Goal: Transaction & Acquisition: Book appointment/travel/reservation

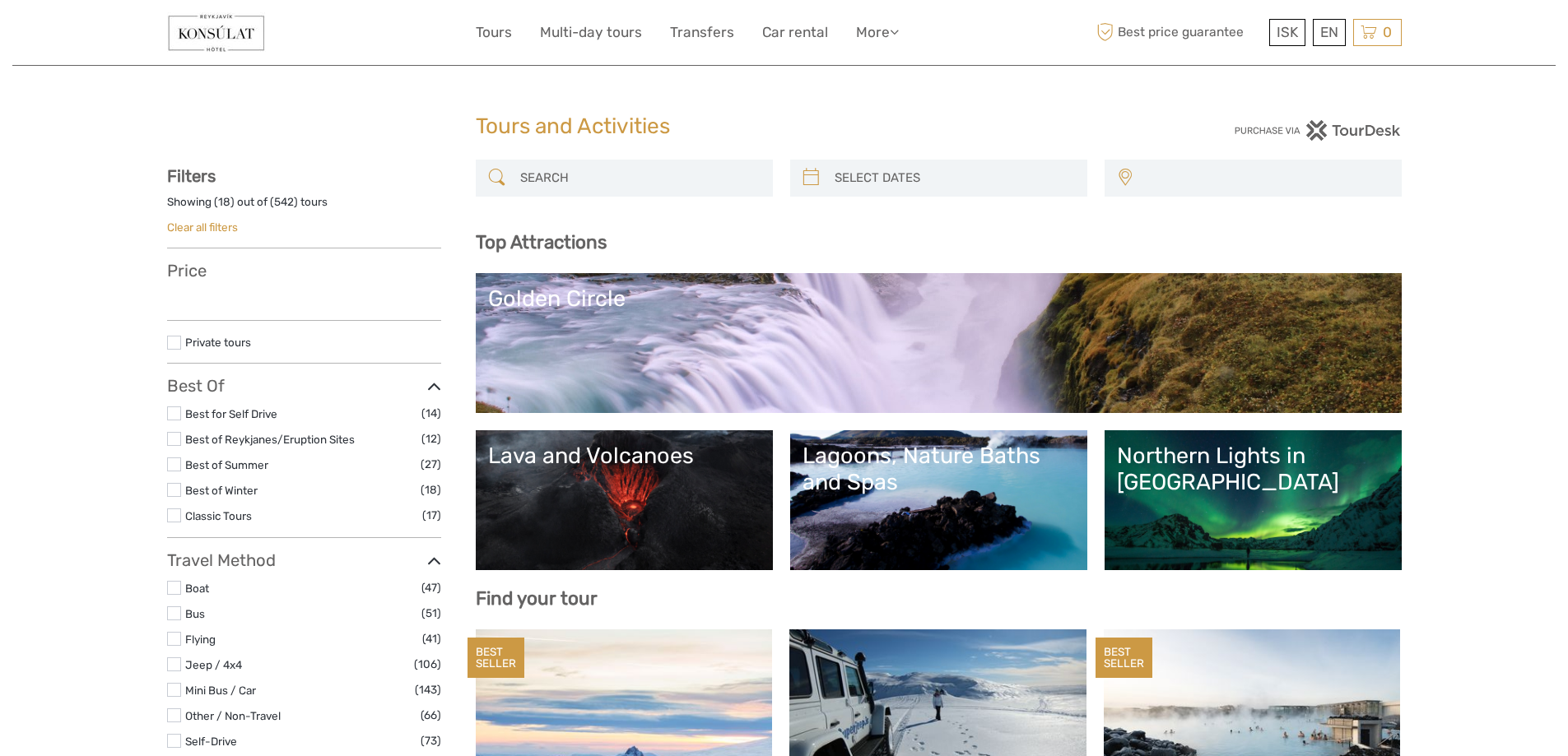
select select
click at [564, 186] on input "search" at bounding box center [638, 178] width 251 height 29
select select
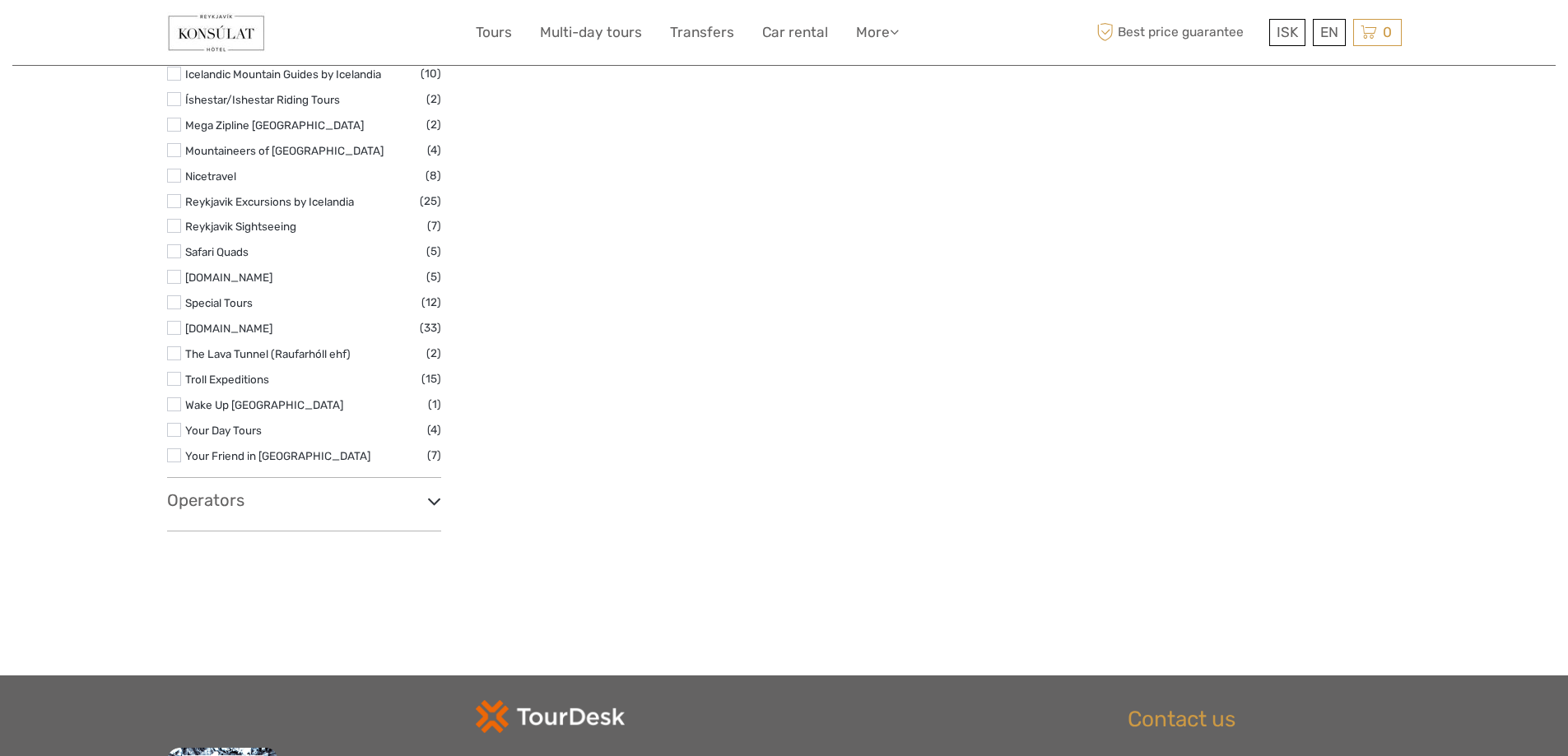
scroll to position [2469, 0]
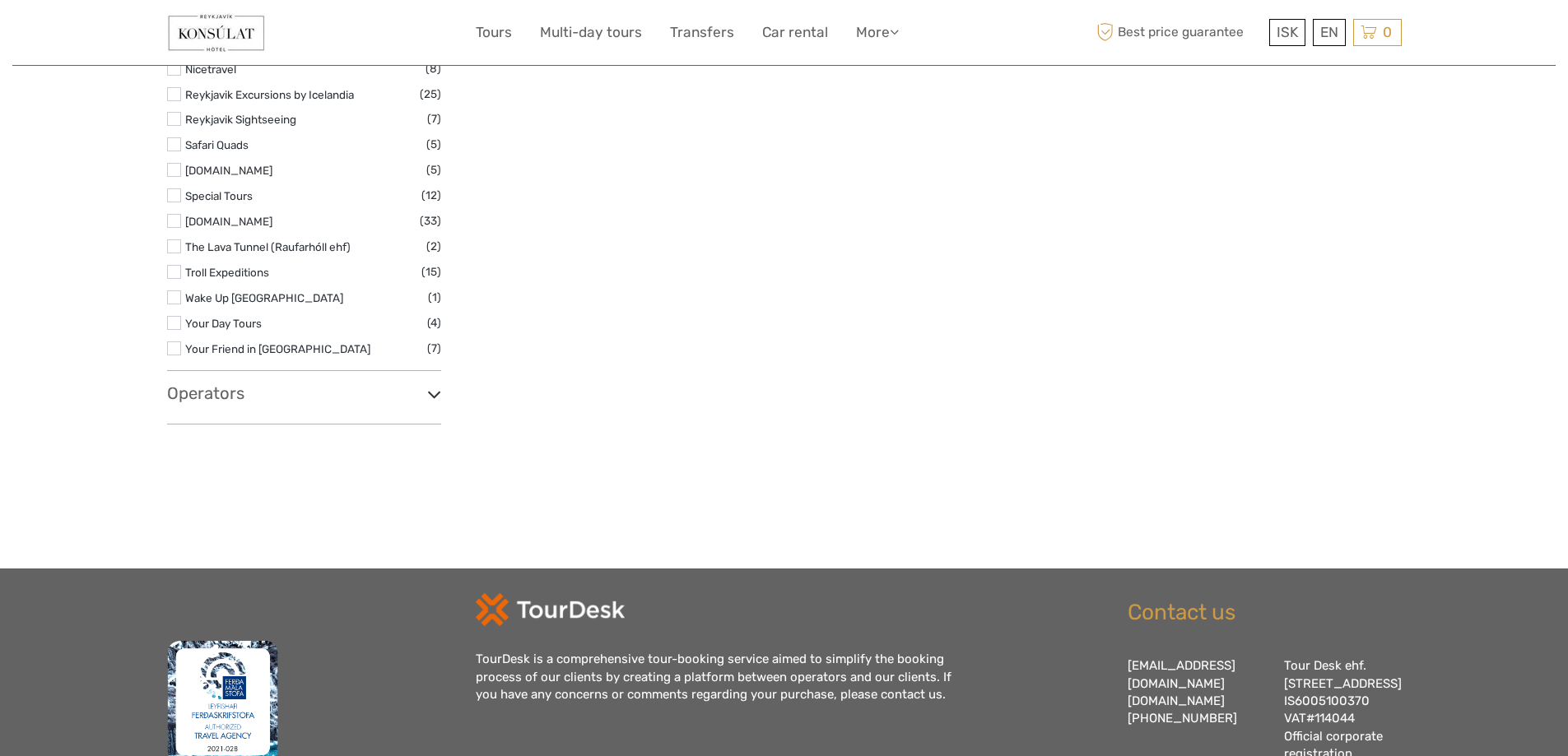
click at [409, 397] on h3 "Operators" at bounding box center [304, 393] width 274 height 20
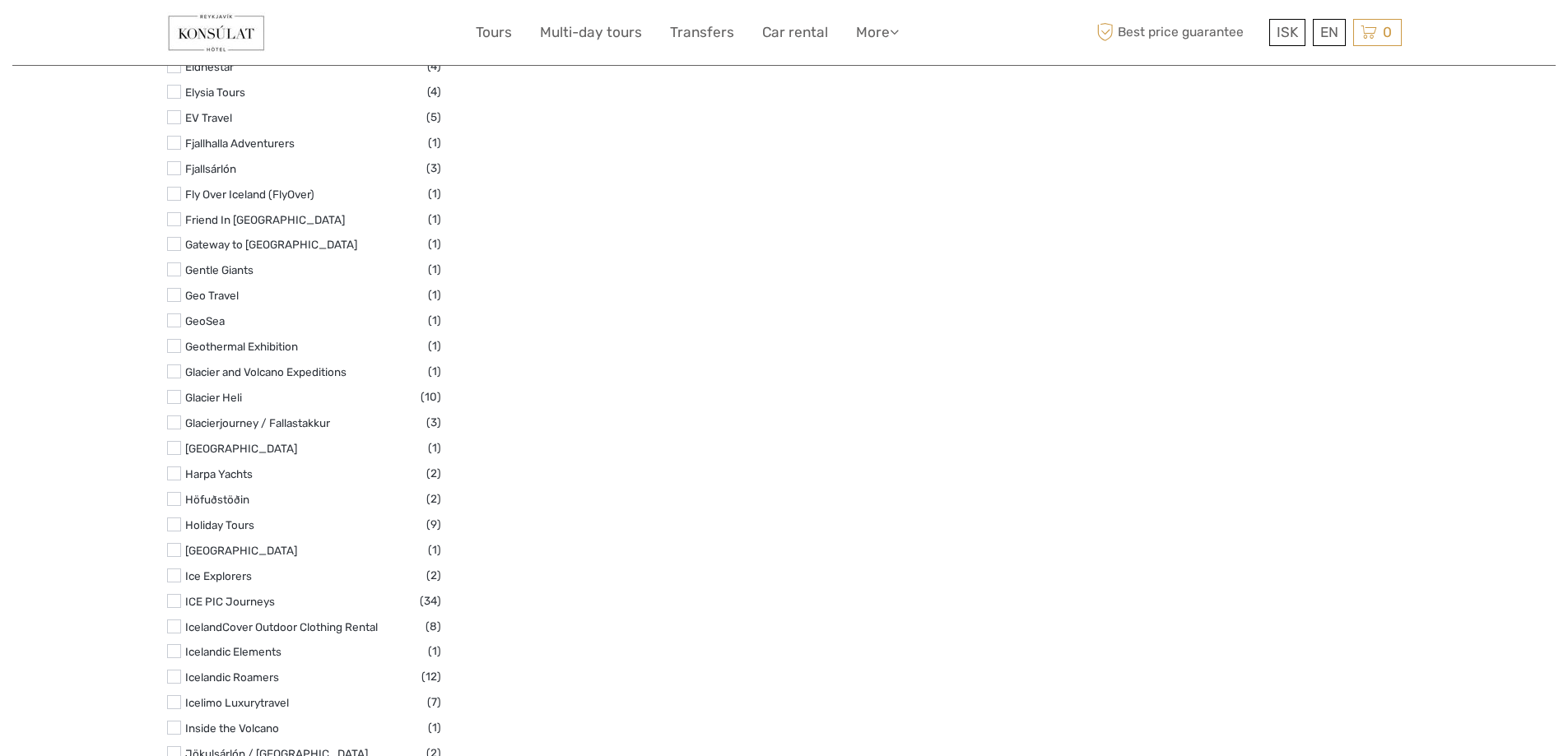
scroll to position [3457, 0]
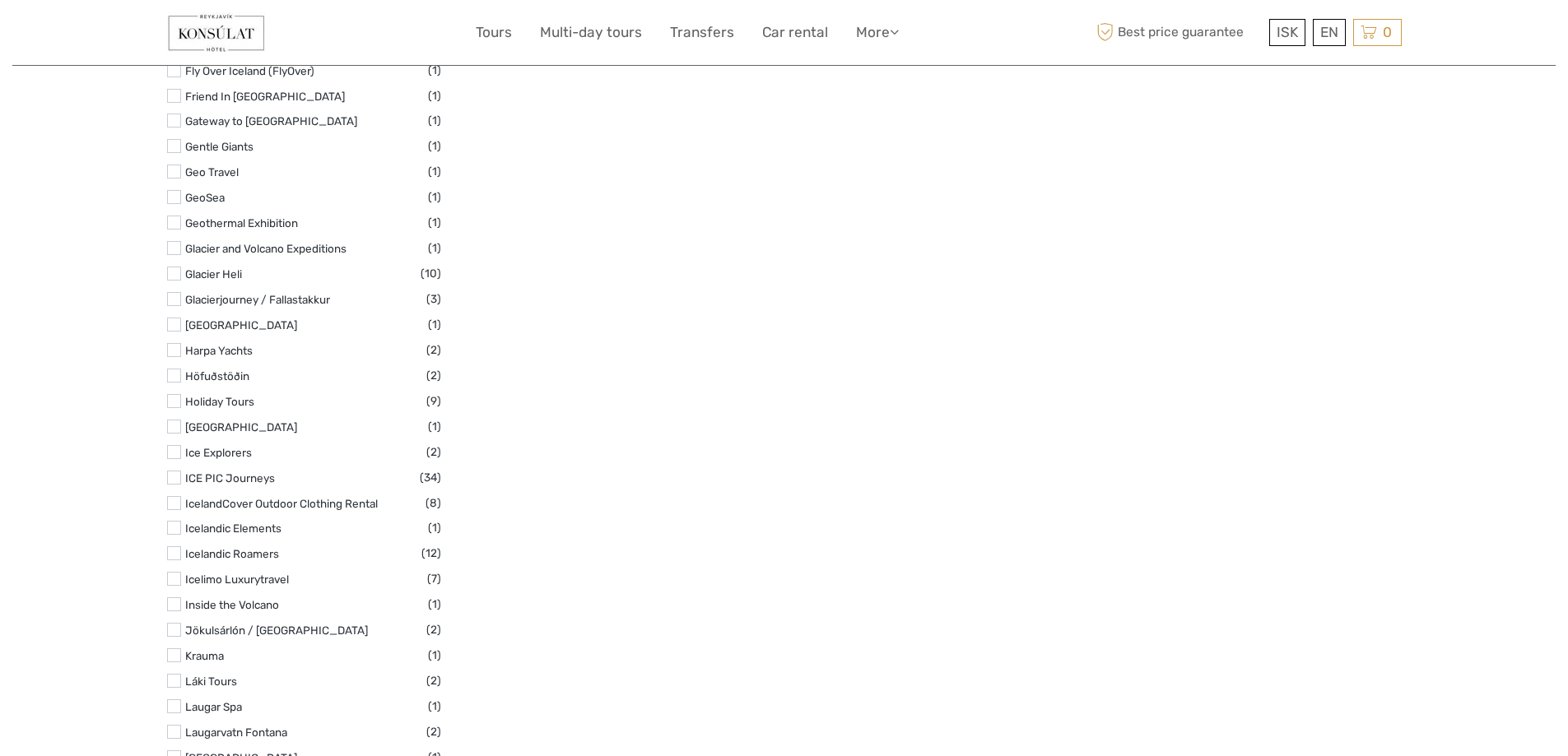
click at [175, 555] on label at bounding box center [174, 553] width 14 height 14
click at [0, 0] on input "checkbox" at bounding box center [0, 0] width 0 height 0
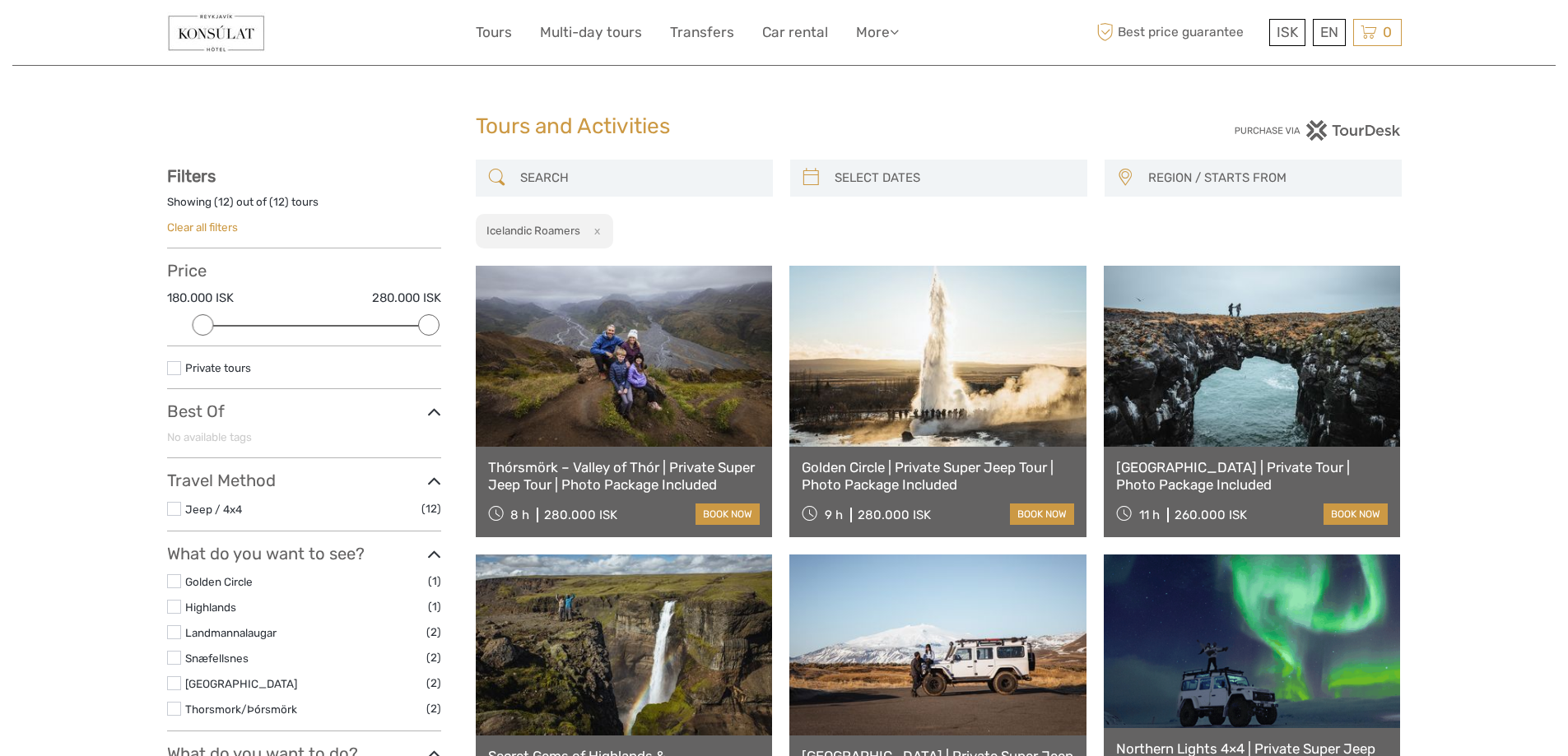
click at [203, 33] on img at bounding box center [216, 32] width 99 height 40
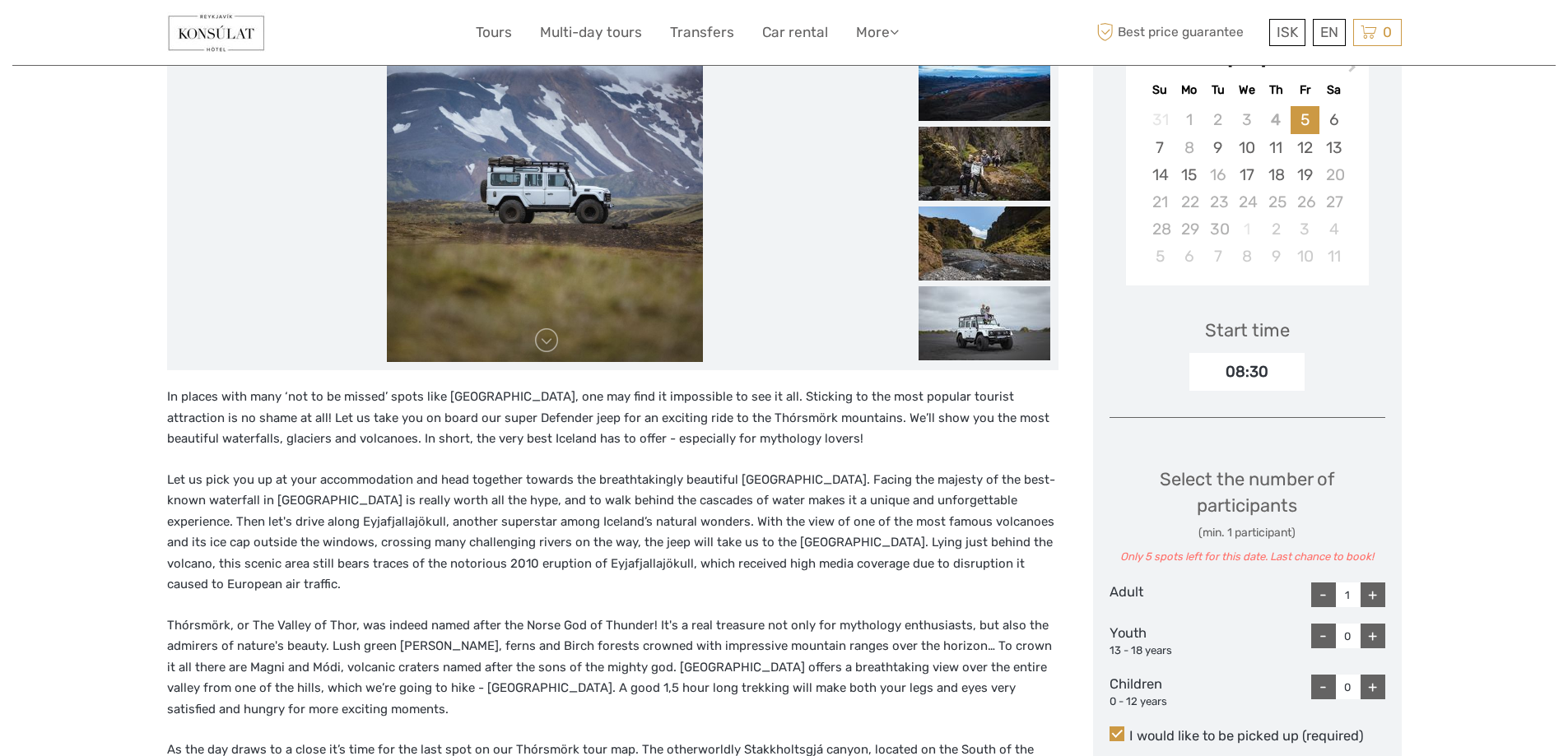
scroll to position [494, 0]
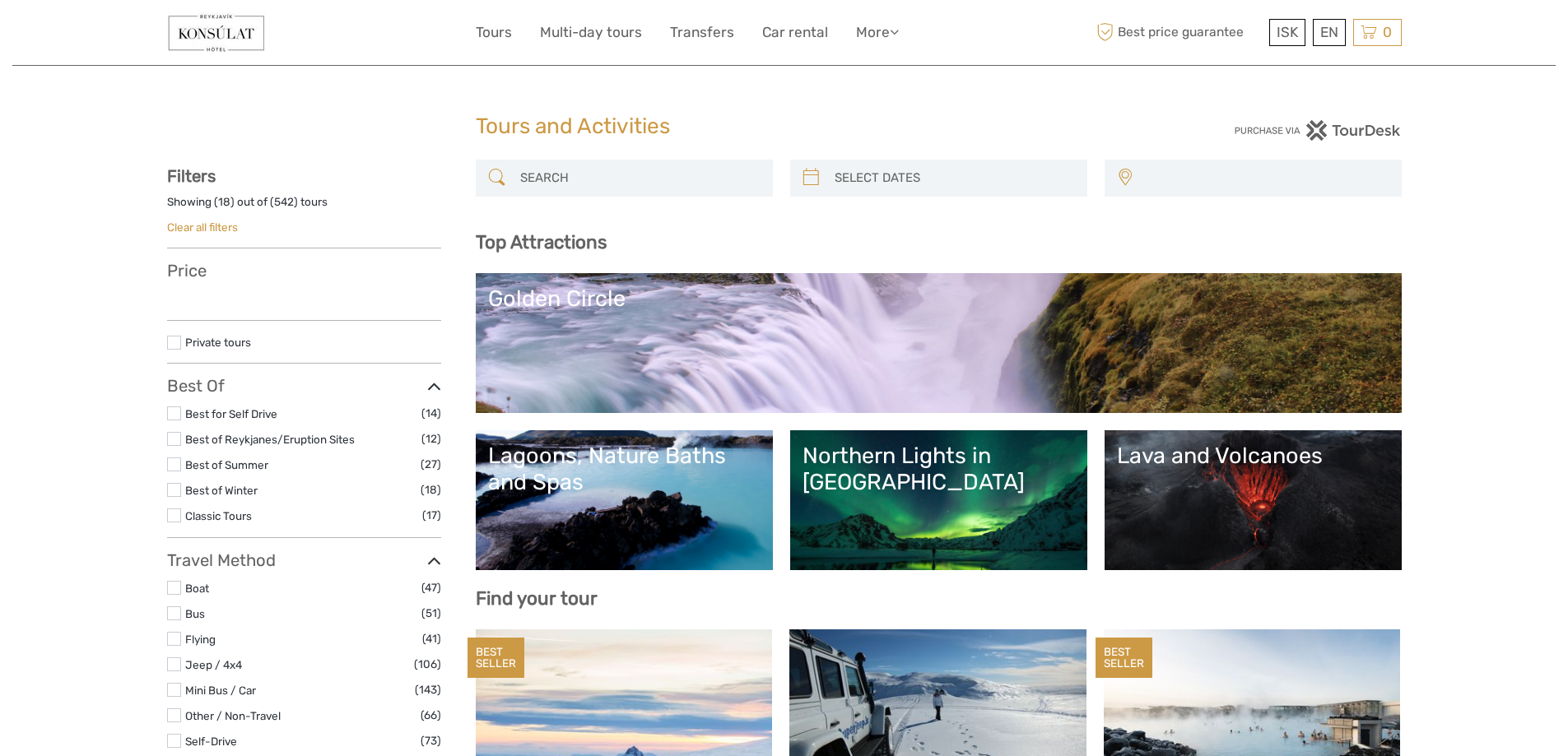
select select
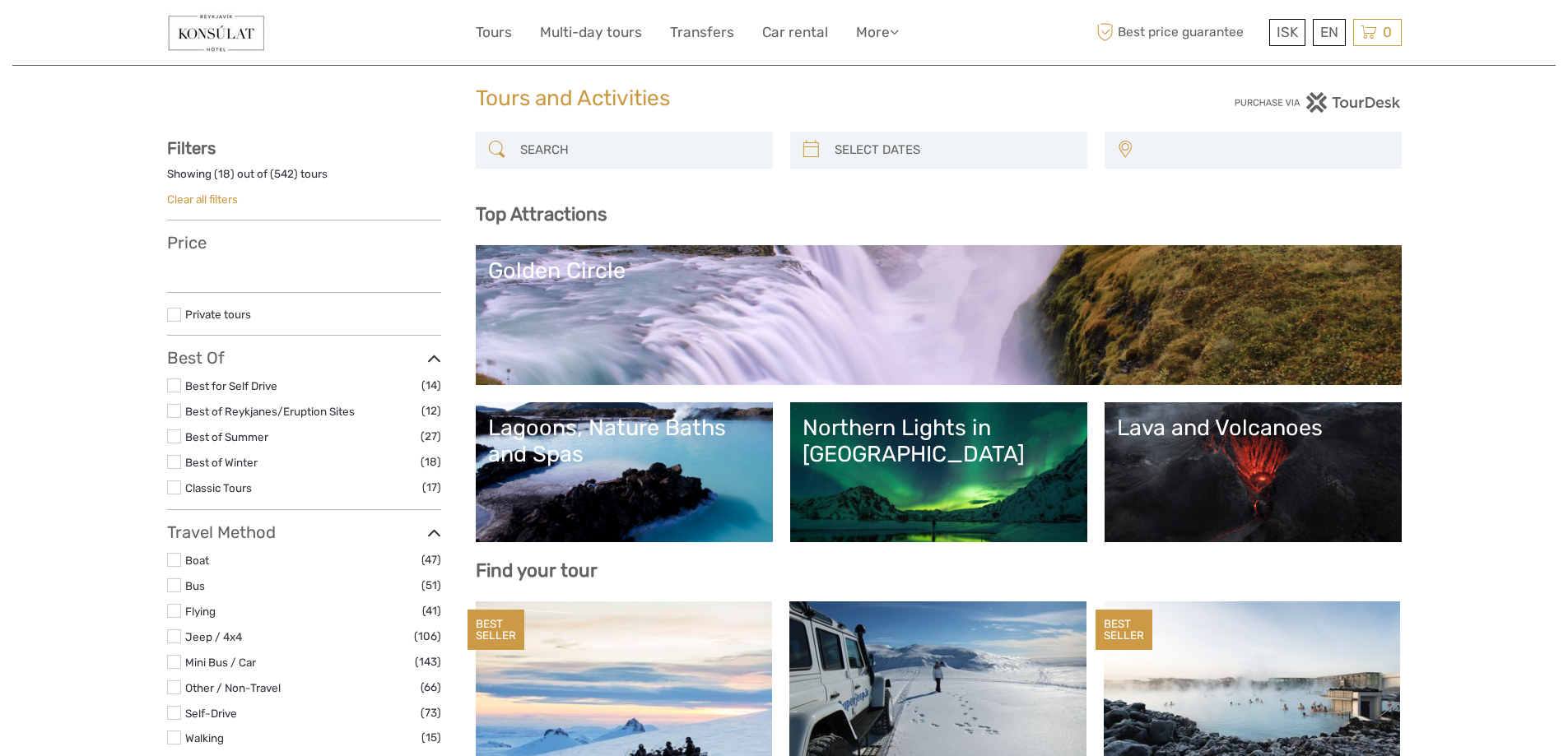
scroll to position [329, 0]
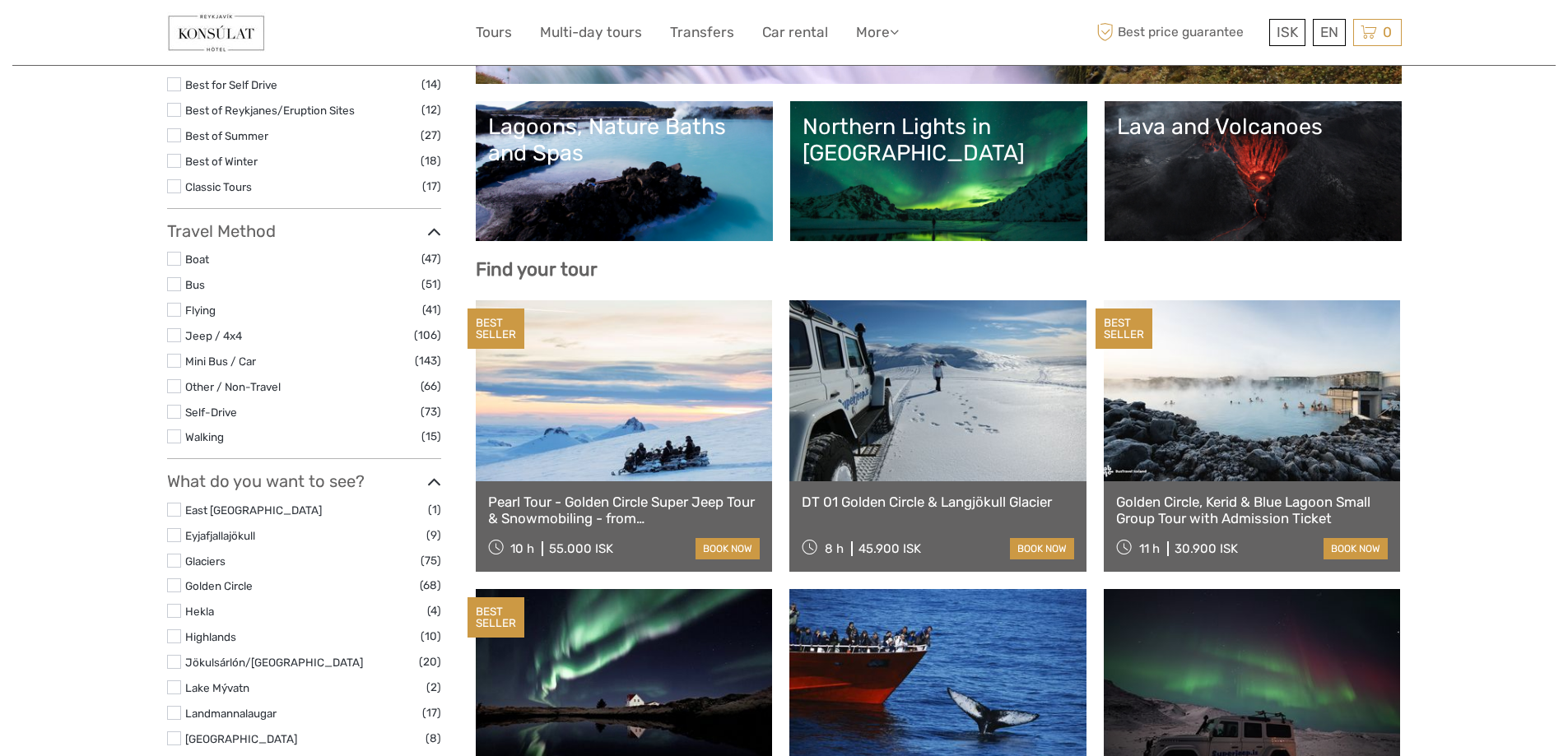
select select
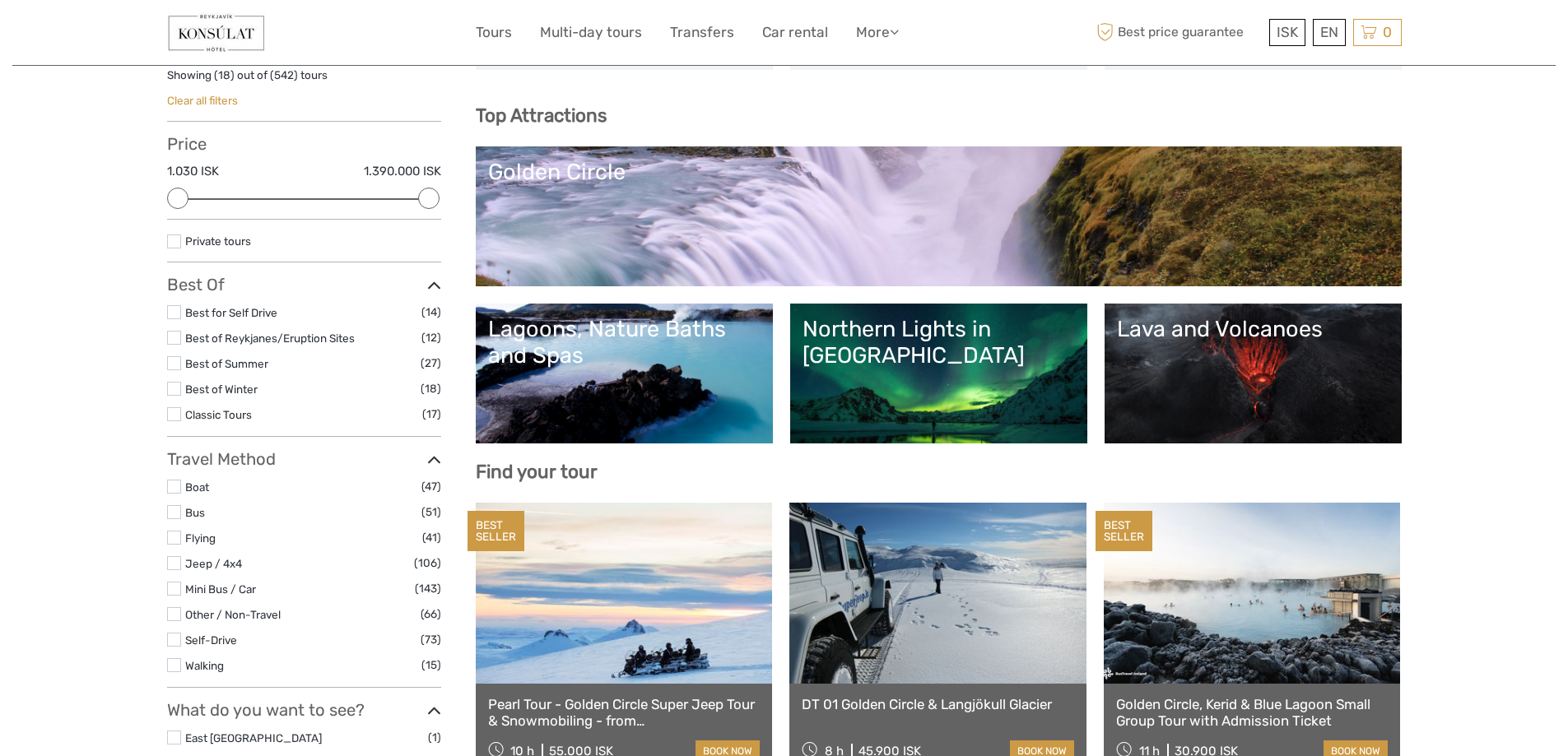
scroll to position [0, 0]
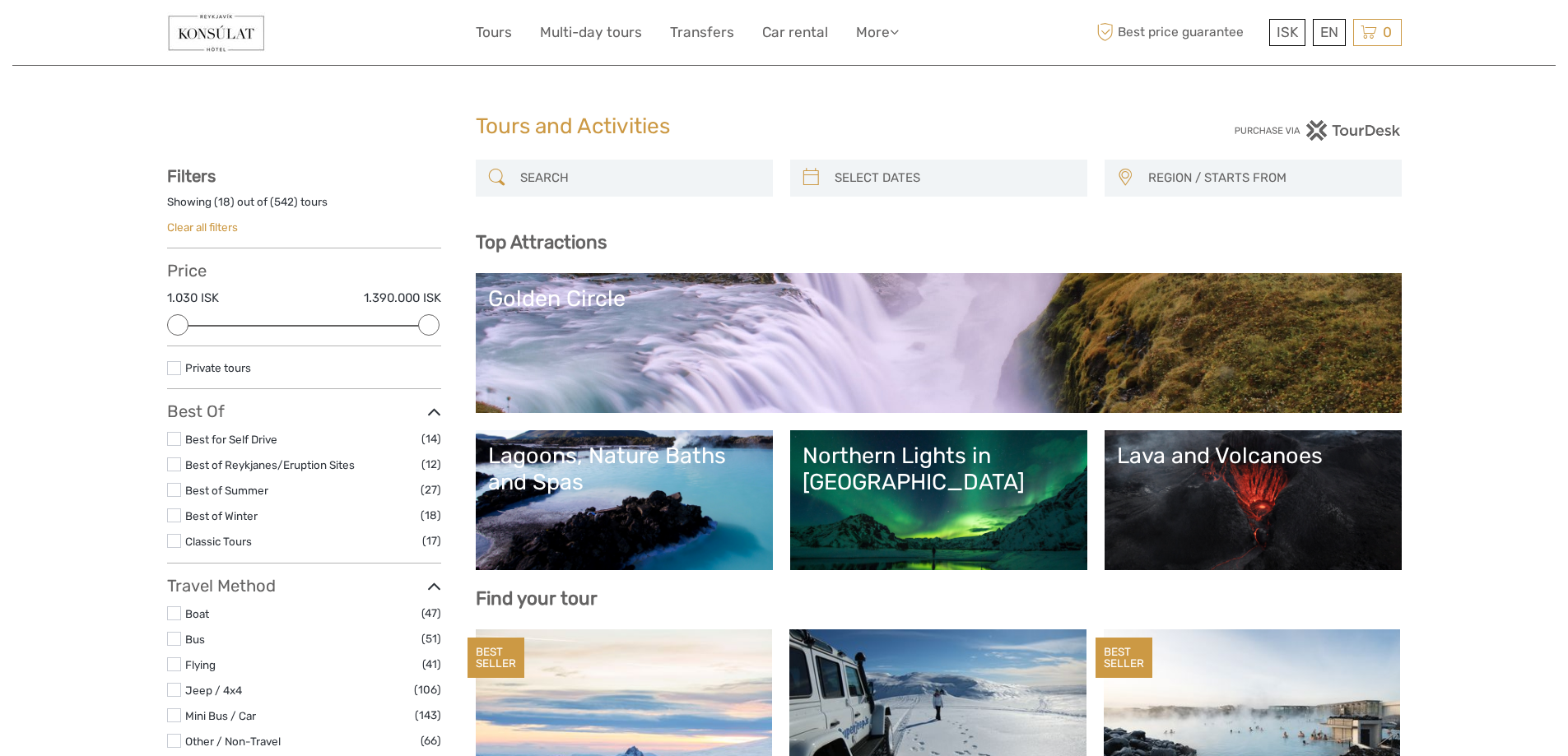
click at [552, 175] on input "search" at bounding box center [638, 178] width 251 height 29
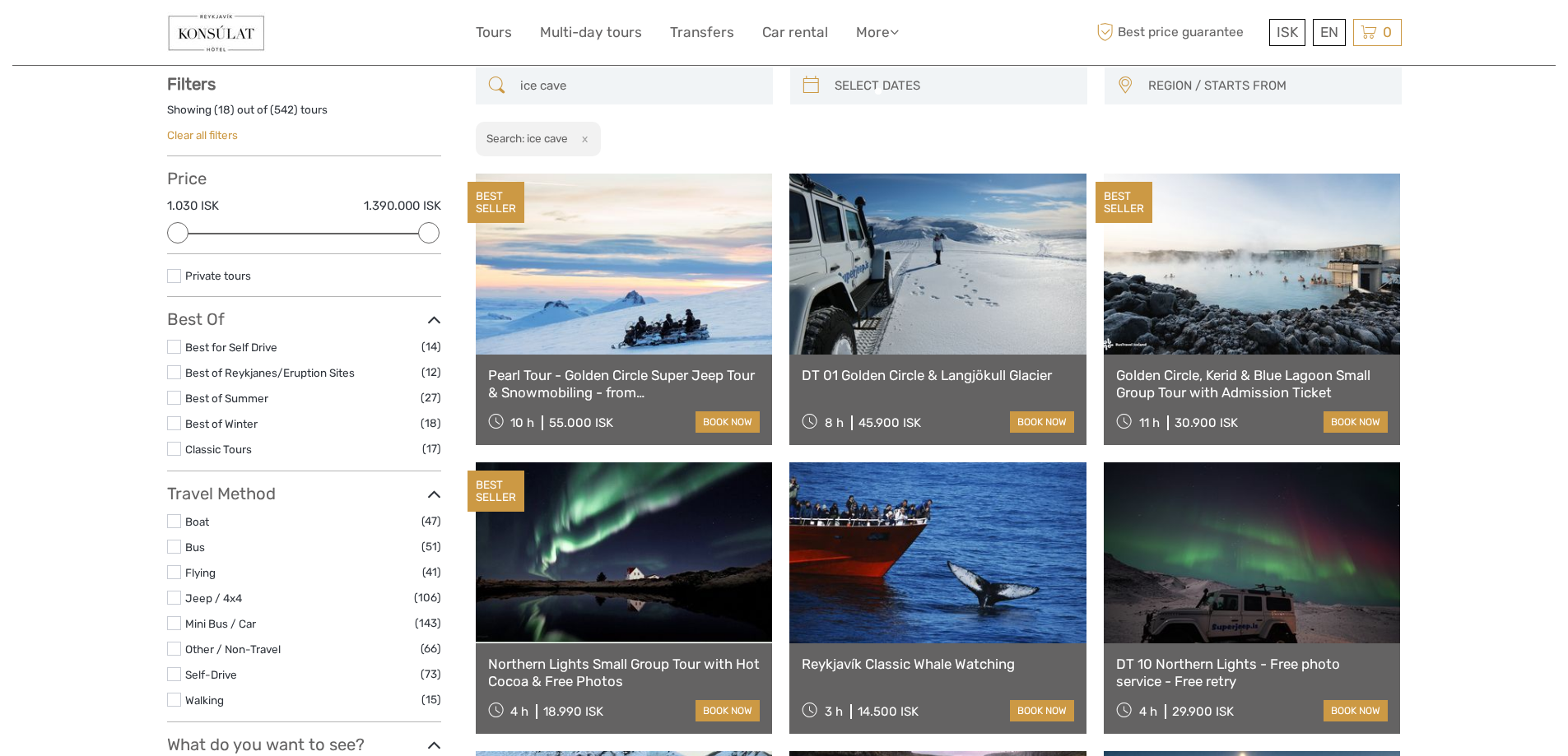
scroll to position [94, 0]
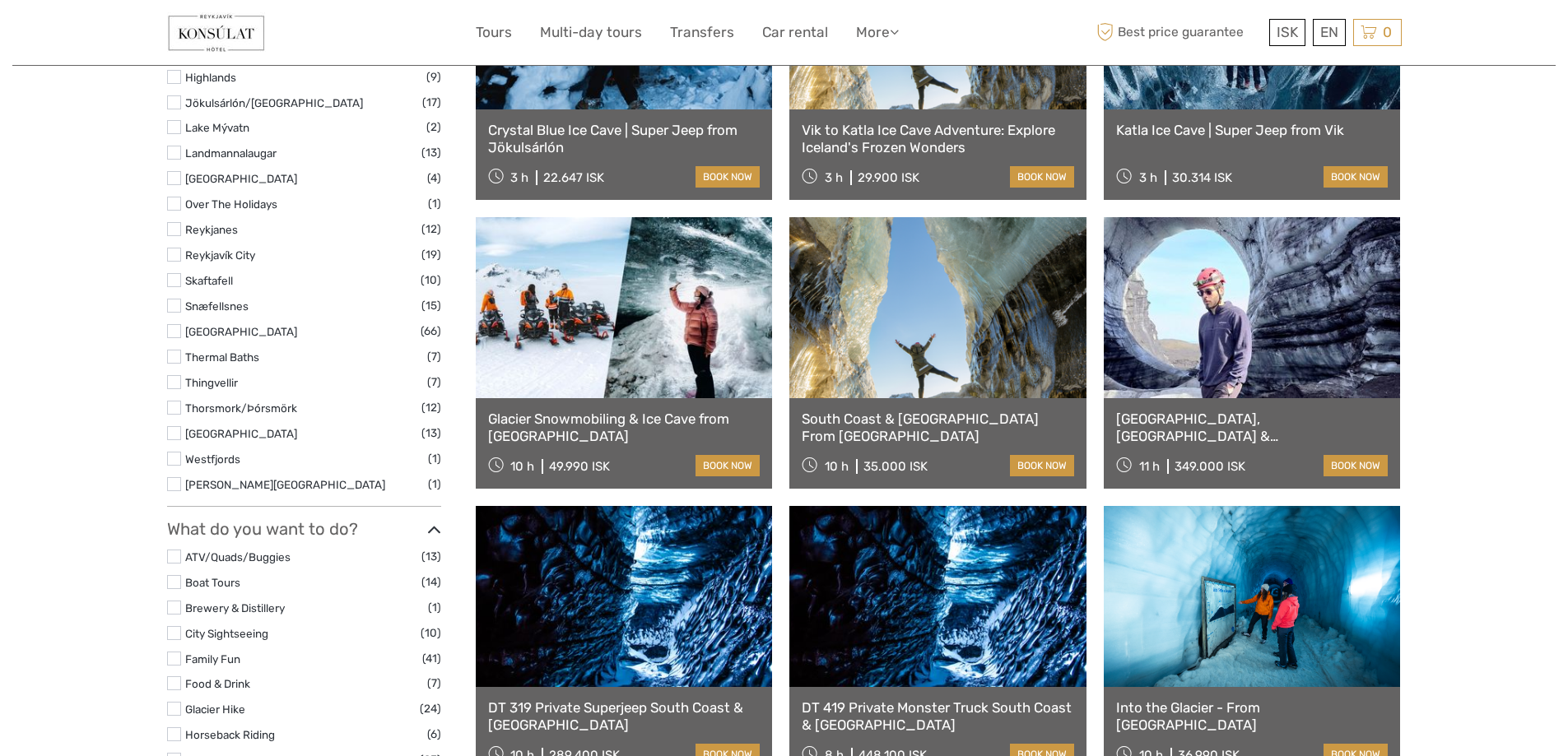
scroll to position [1081, 0]
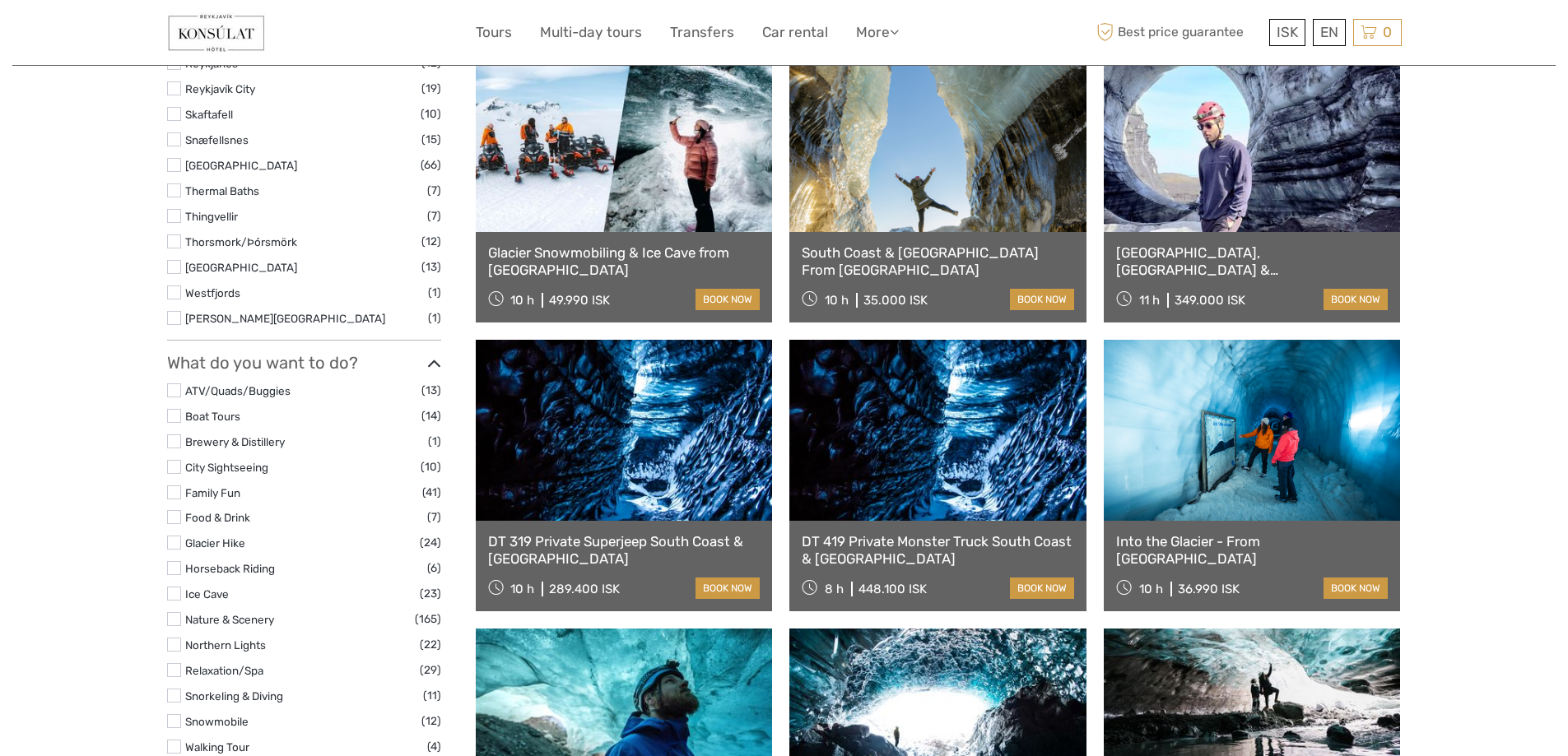
type input "ice cave"
